Goal: Task Accomplishment & Management: Manage account settings

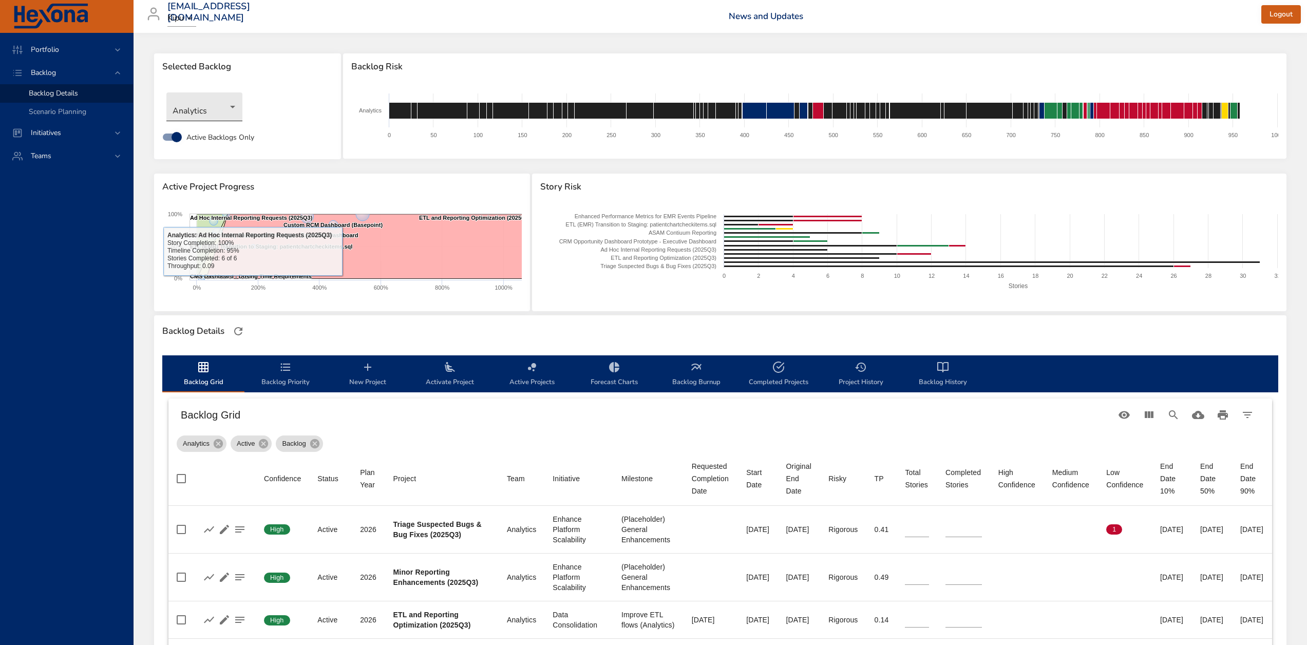
click at [196, 108] on body "Portfolio Backlog Backlog Details Scenario Planning Initiatives Teams [EMAIL_AD…" at bounding box center [653, 322] width 1307 height 645
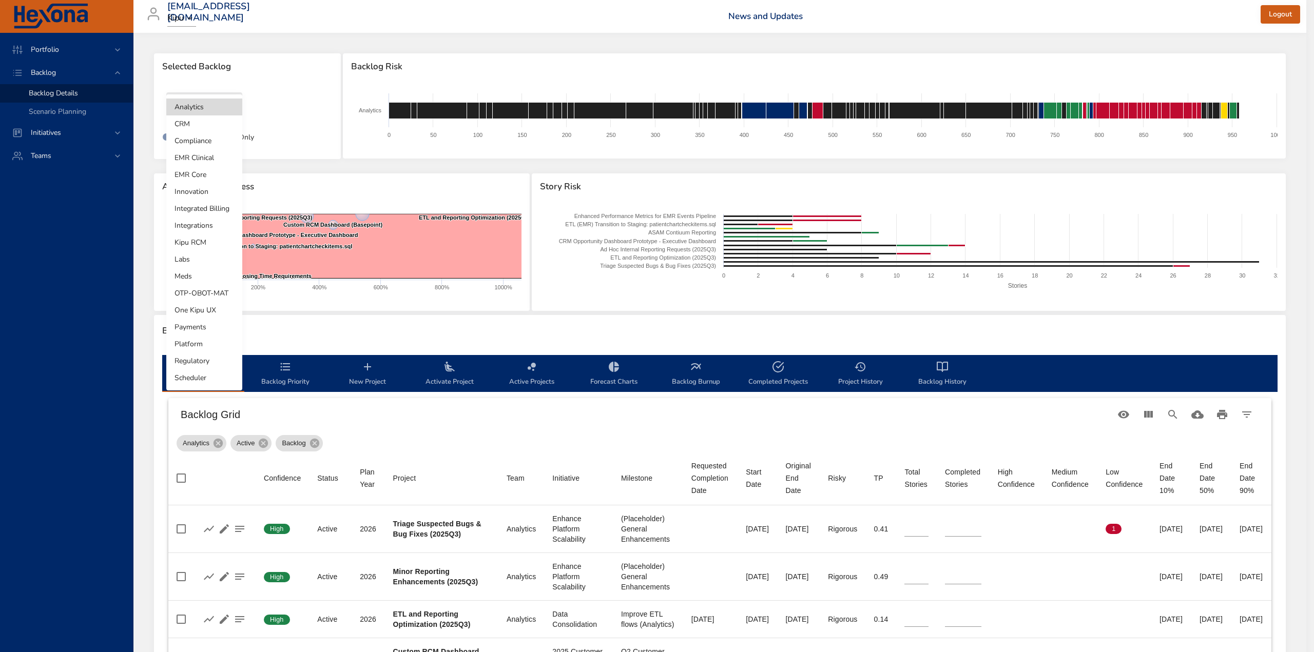
click at [189, 265] on li "Labs" at bounding box center [204, 259] width 76 height 17
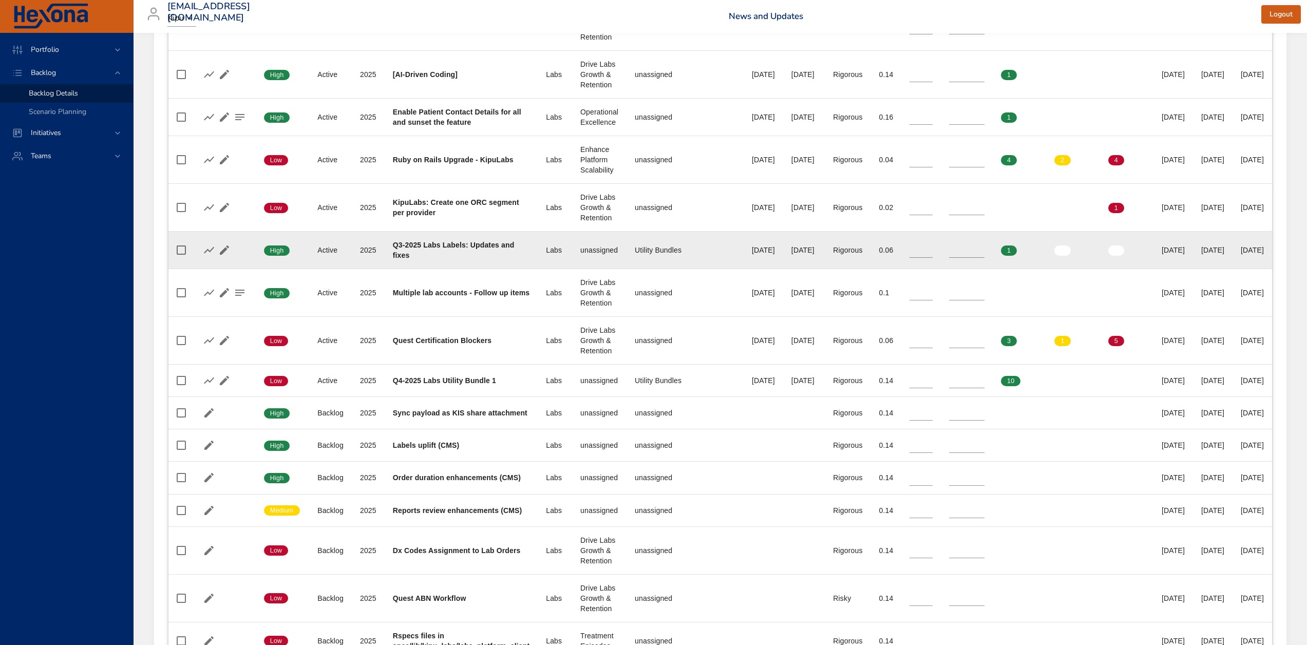
scroll to position [513, 0]
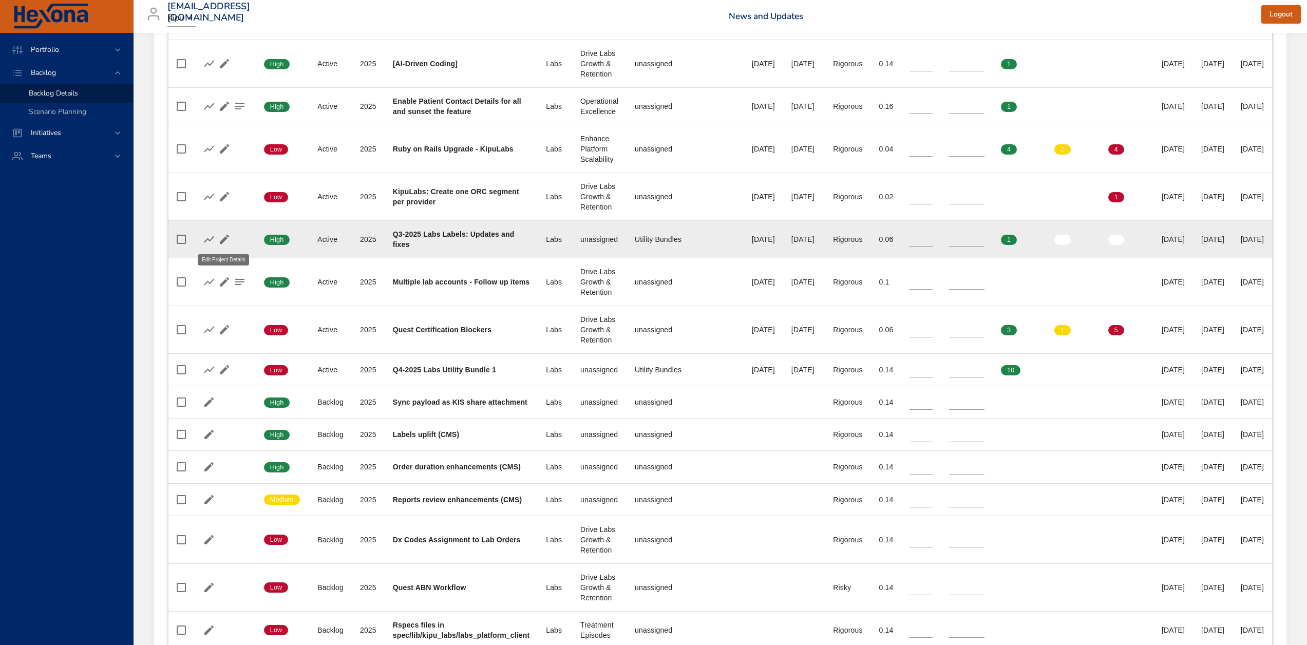
click at [219, 240] on icon "button" at bounding box center [224, 239] width 12 height 12
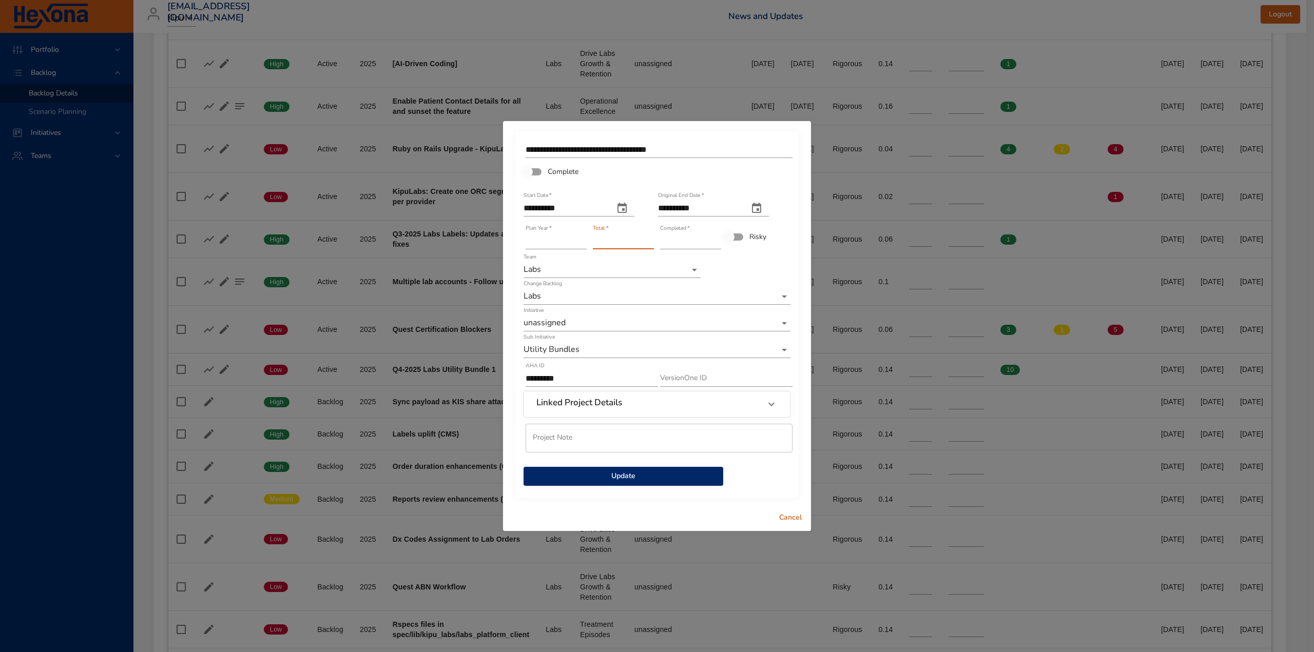
type input "*"
click at [649, 244] on input "*" at bounding box center [623, 241] width 61 height 16
click at [685, 207] on input "**********" at bounding box center [699, 208] width 82 height 16
click at [637, 477] on span "Update" at bounding box center [623, 476] width 183 height 13
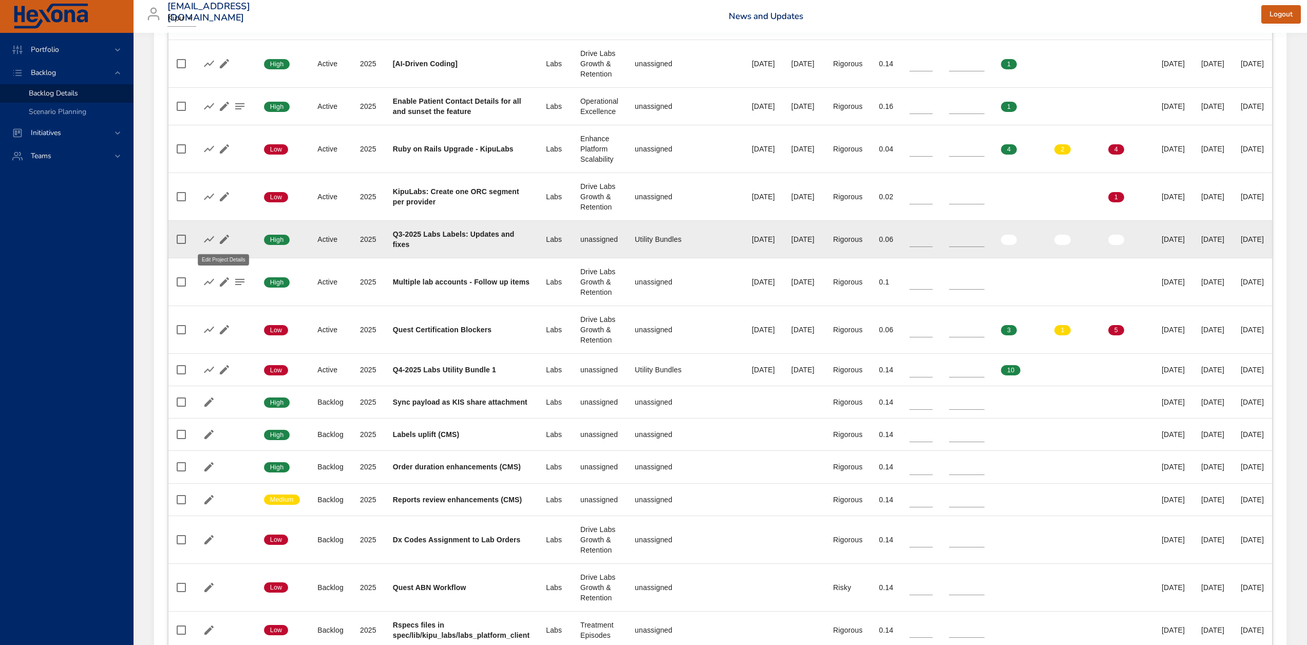
click at [219, 238] on icon "button" at bounding box center [224, 239] width 12 height 12
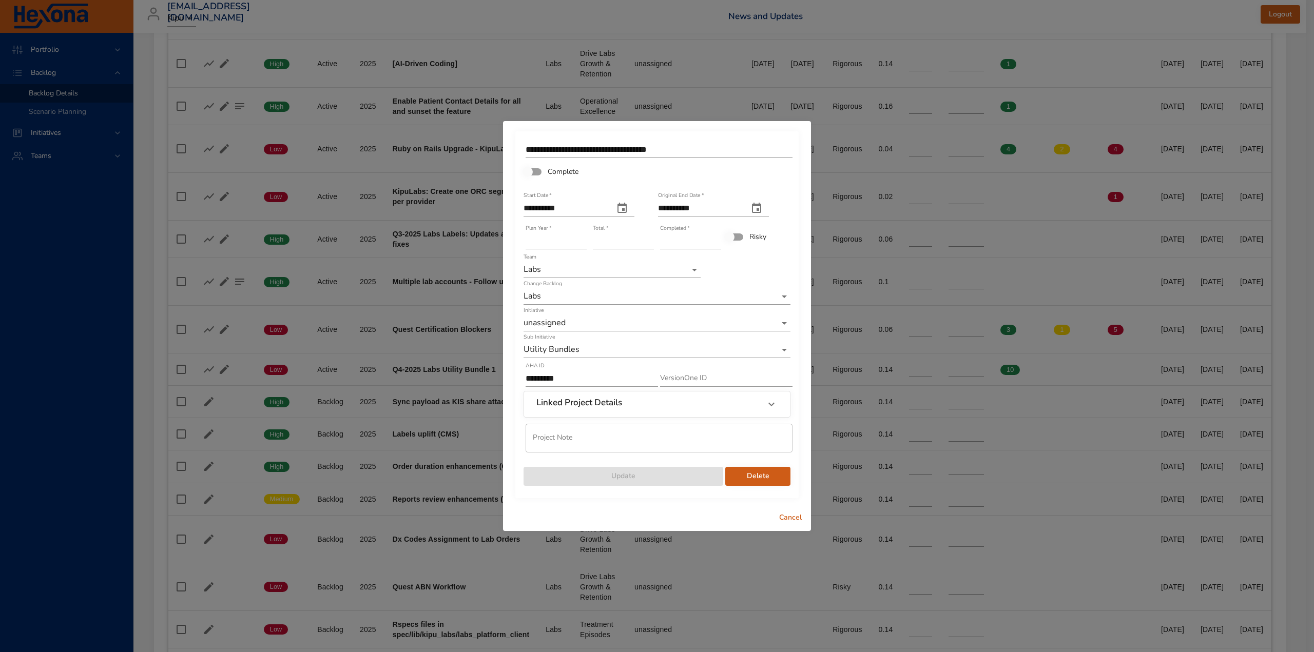
click at [763, 207] on icon "original end date" at bounding box center [757, 208] width 12 height 12
click at [632, 232] on icon "button" at bounding box center [638, 233] width 12 height 12
click at [635, 233] on icon "button" at bounding box center [638, 233] width 12 height 12
click at [686, 341] on p "26" at bounding box center [685, 342] width 8 height 10
type input "**********"
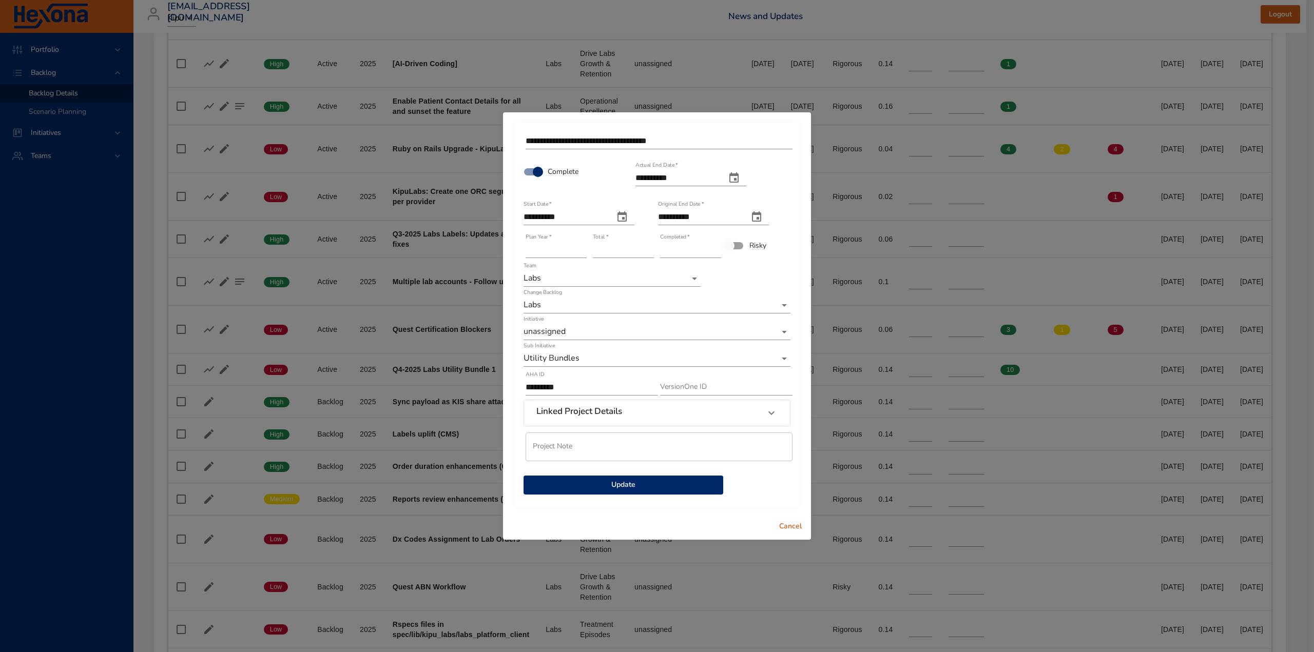
click at [634, 485] on span "Update" at bounding box center [623, 485] width 183 height 13
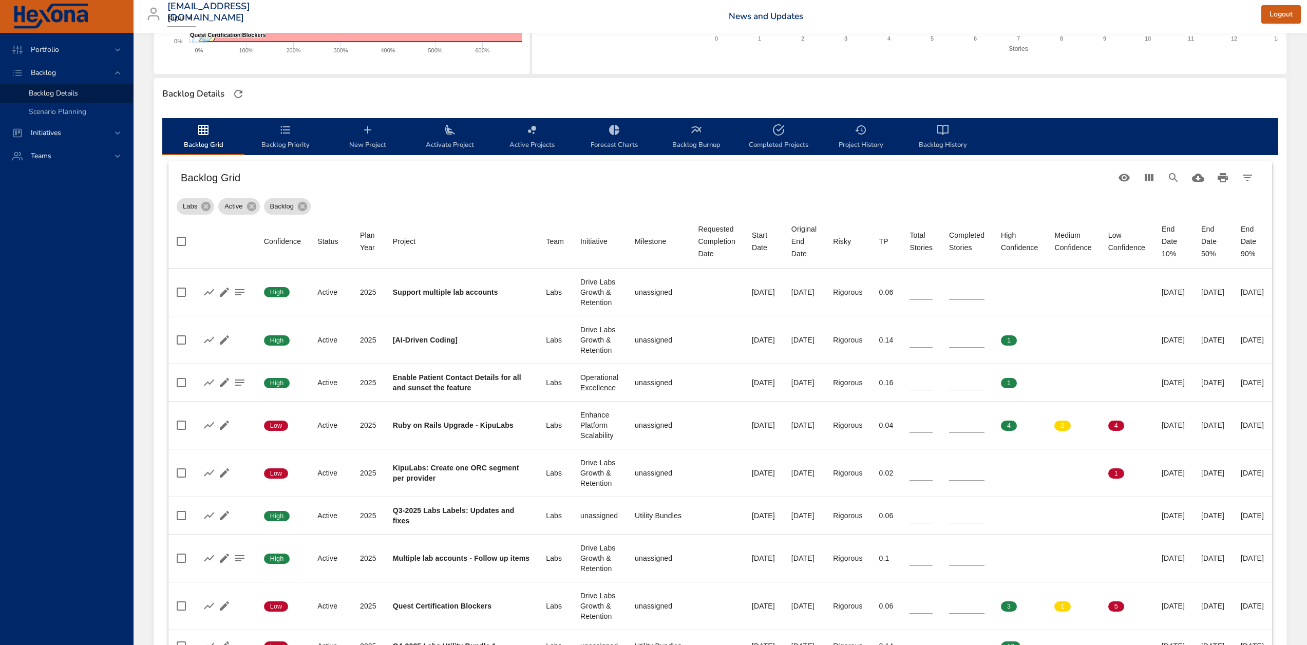
scroll to position [205, 0]
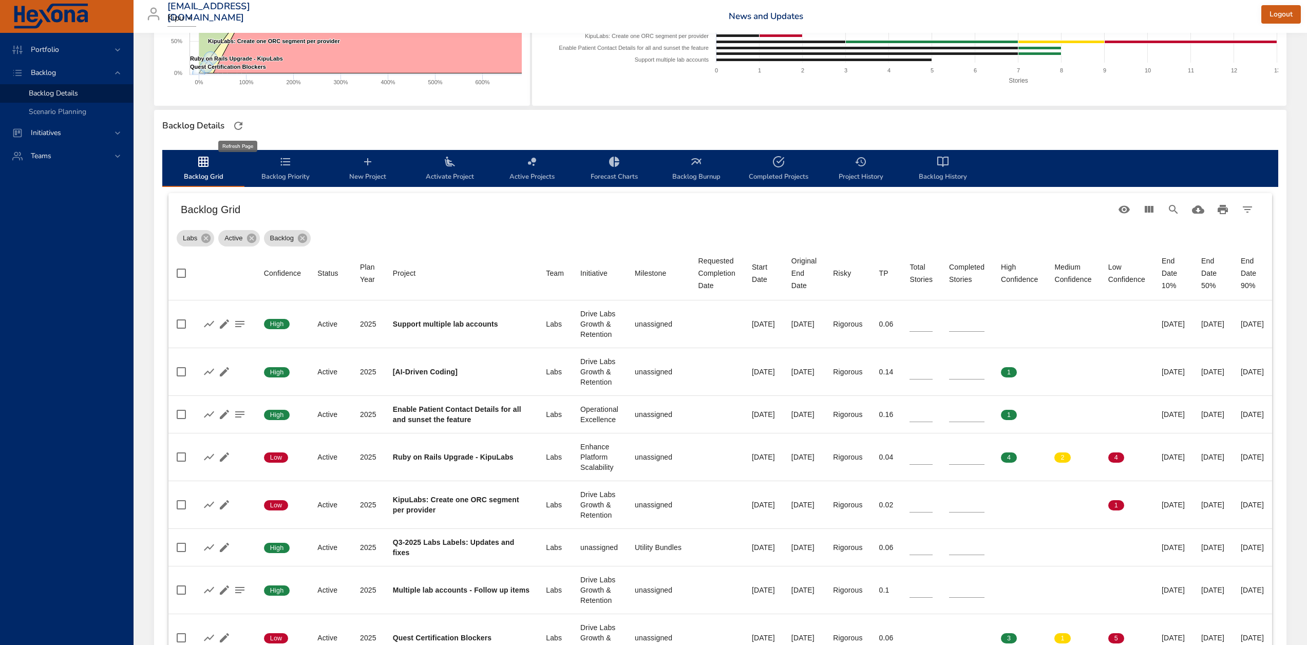
click at [237, 126] on icon "button" at bounding box center [238, 126] width 12 height 12
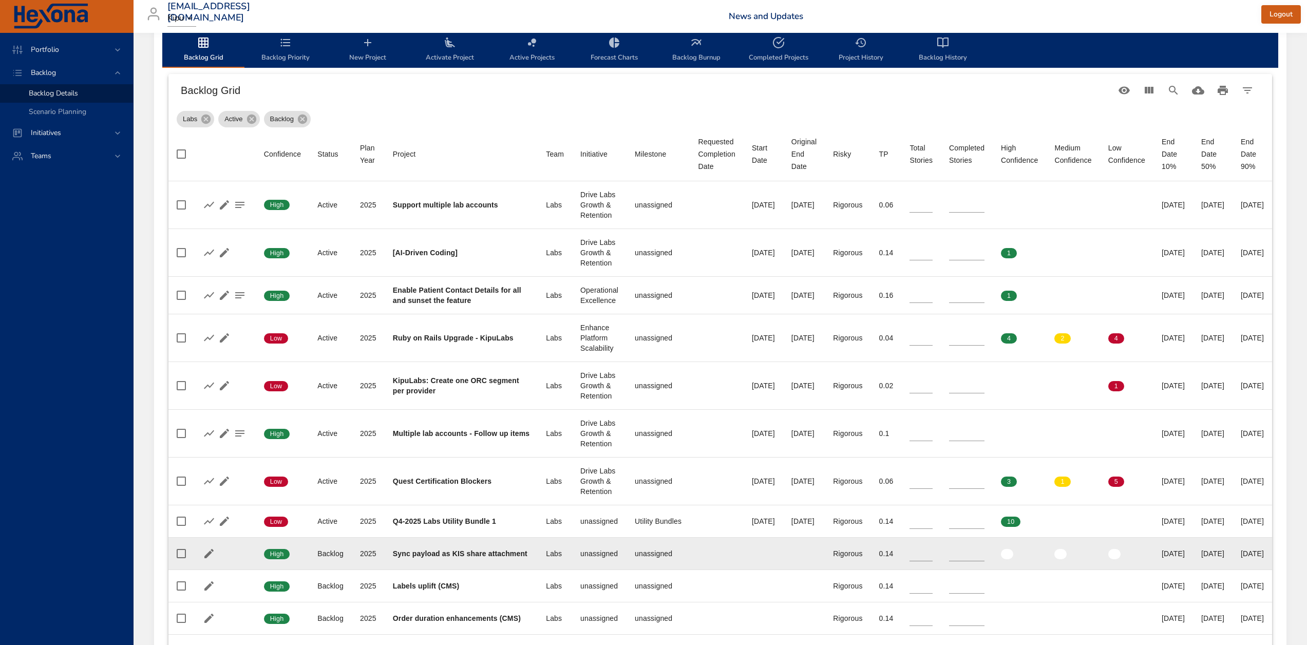
scroll to position [308, 0]
